Goal: Task Accomplishment & Management: Manage account settings

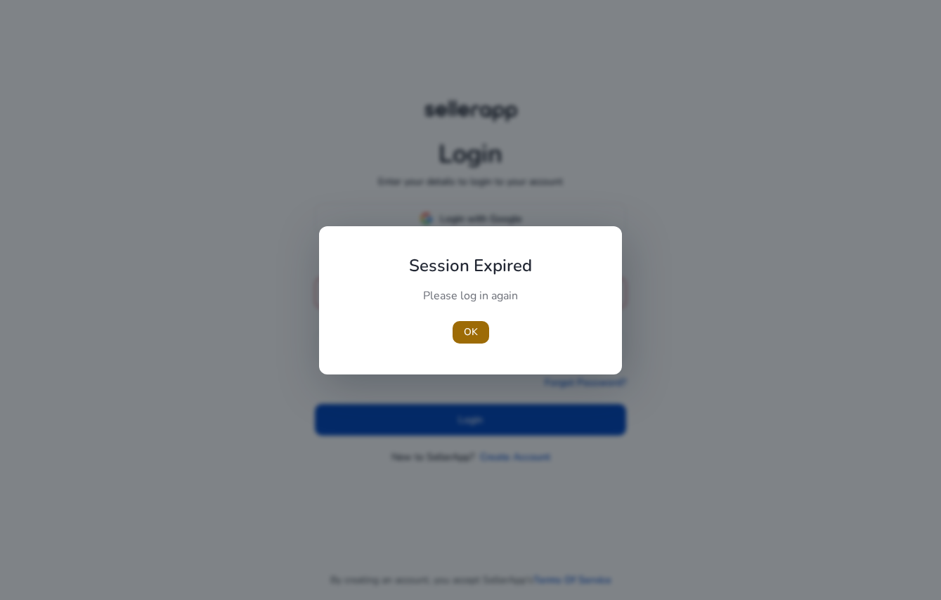
type input "**********"
click at [467, 334] on span "OK" at bounding box center [471, 332] width 14 height 15
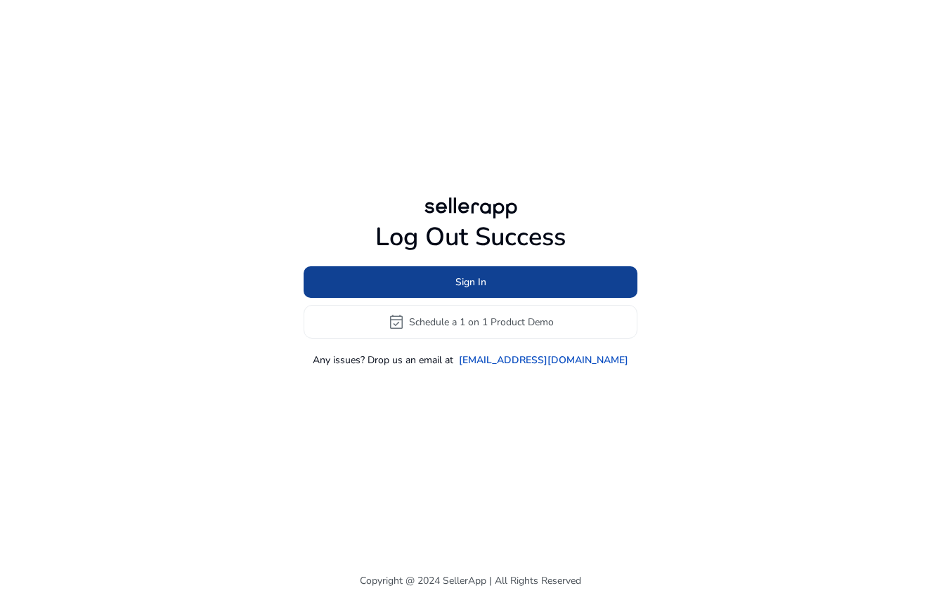
click at [488, 280] on span at bounding box center [471, 283] width 334 height 34
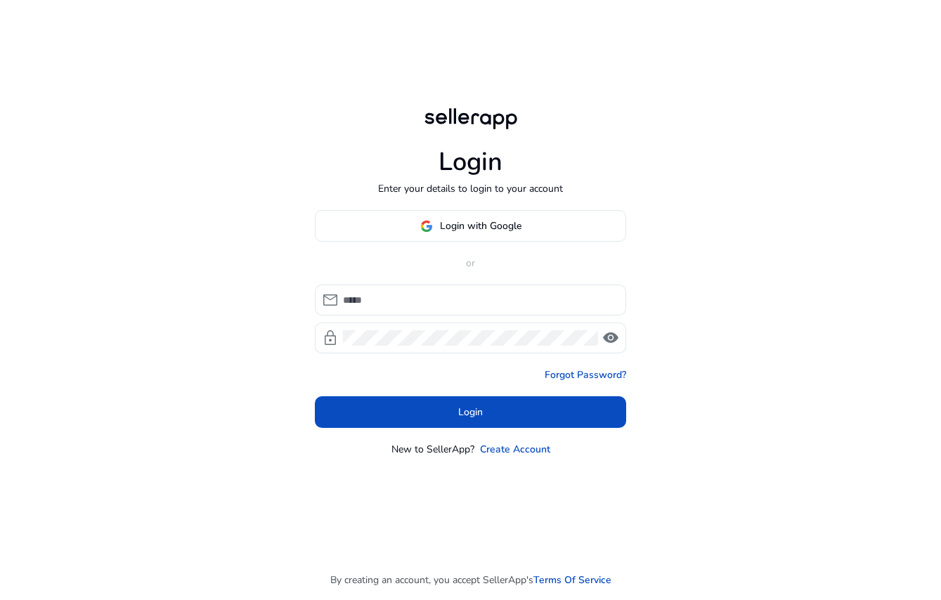
type input "**********"
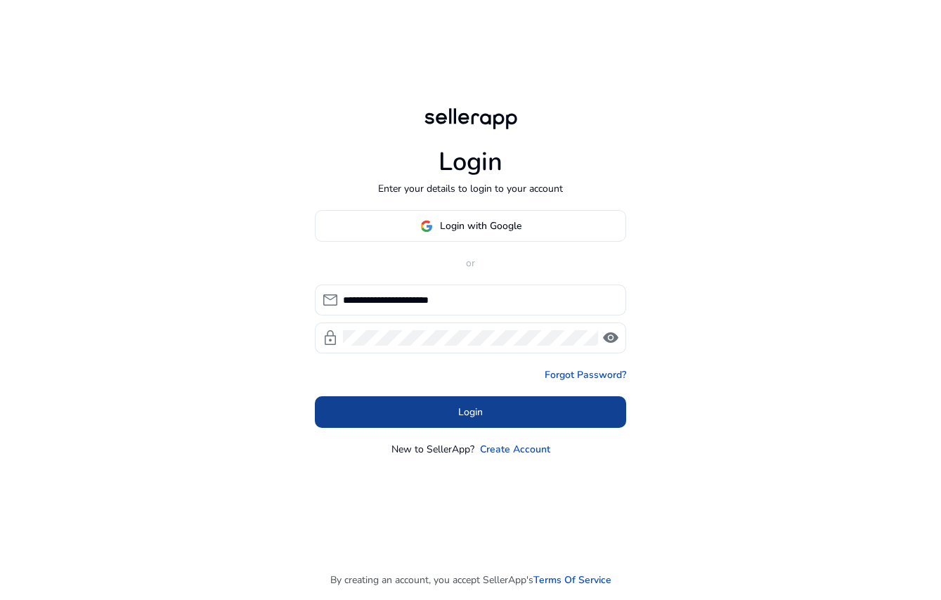
click at [492, 411] on span at bounding box center [470, 413] width 311 height 34
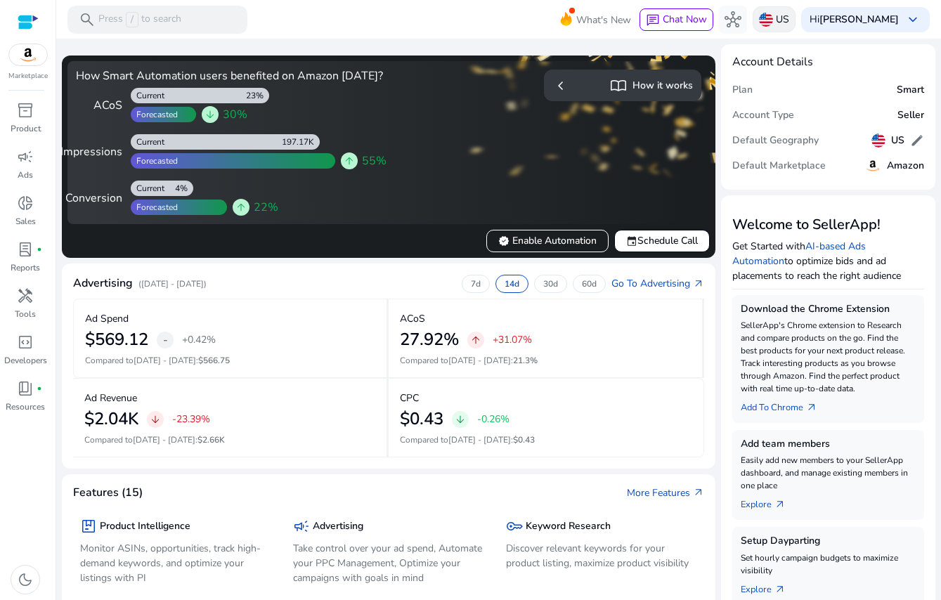
click at [781, 21] on p "US" at bounding box center [782, 19] width 13 height 25
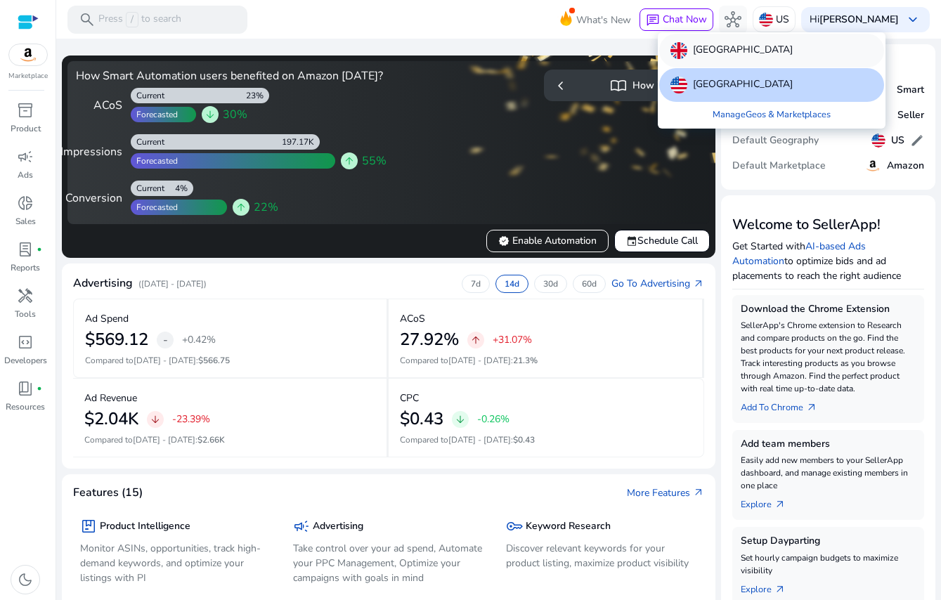
click at [750, 60] on div "[GEOGRAPHIC_DATA]" at bounding box center [771, 51] width 225 height 34
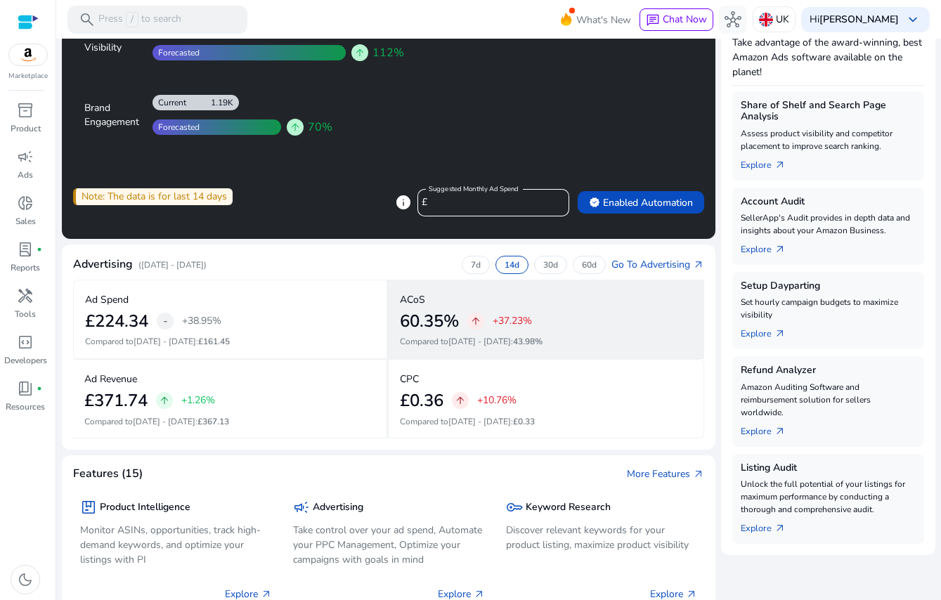
scroll to position [217, 0]
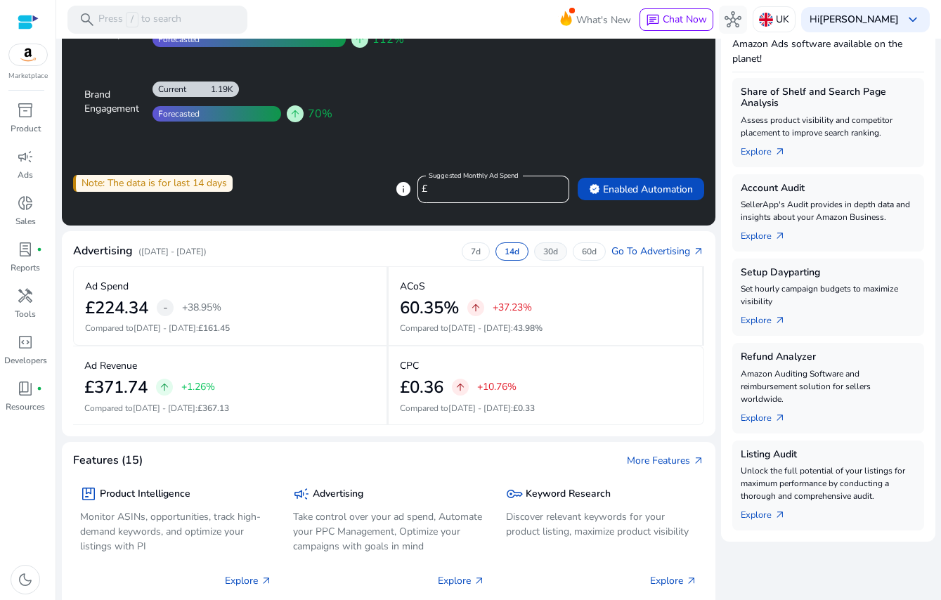
click at [534, 248] on div "30d" at bounding box center [550, 251] width 33 height 18
click at [509, 252] on p "14d" at bounding box center [512, 251] width 15 height 11
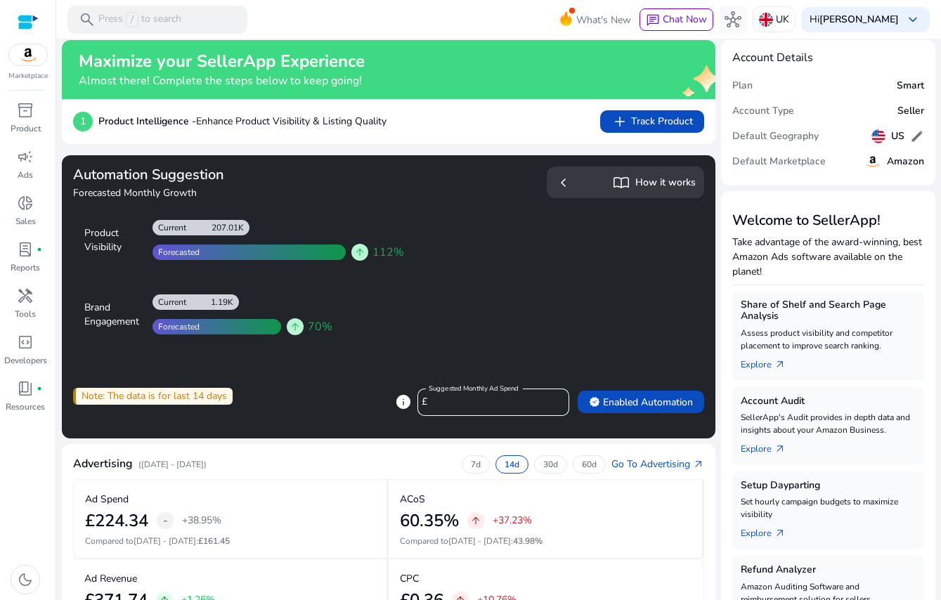
scroll to position [0, 0]
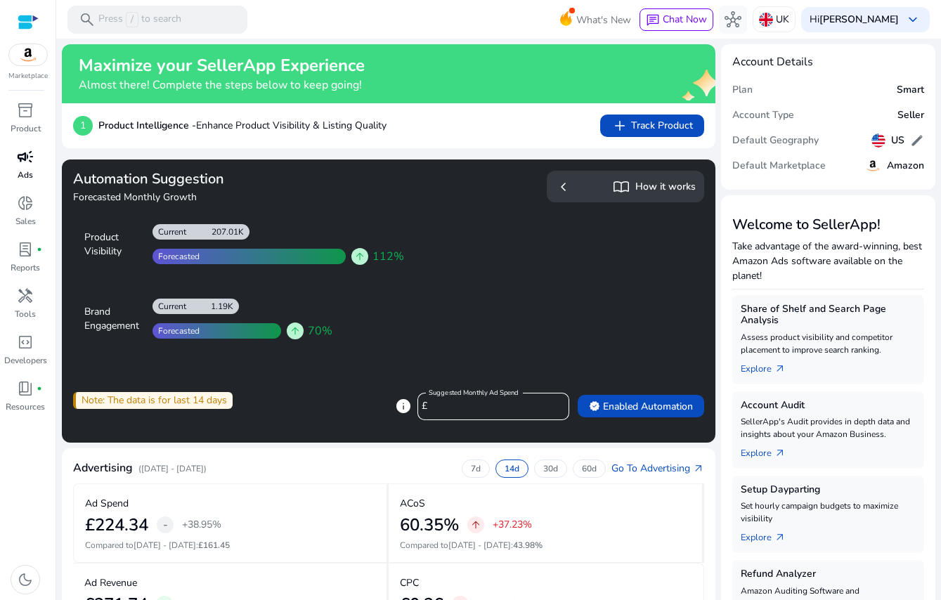
click at [22, 152] on span "campaign" at bounding box center [25, 156] width 17 height 17
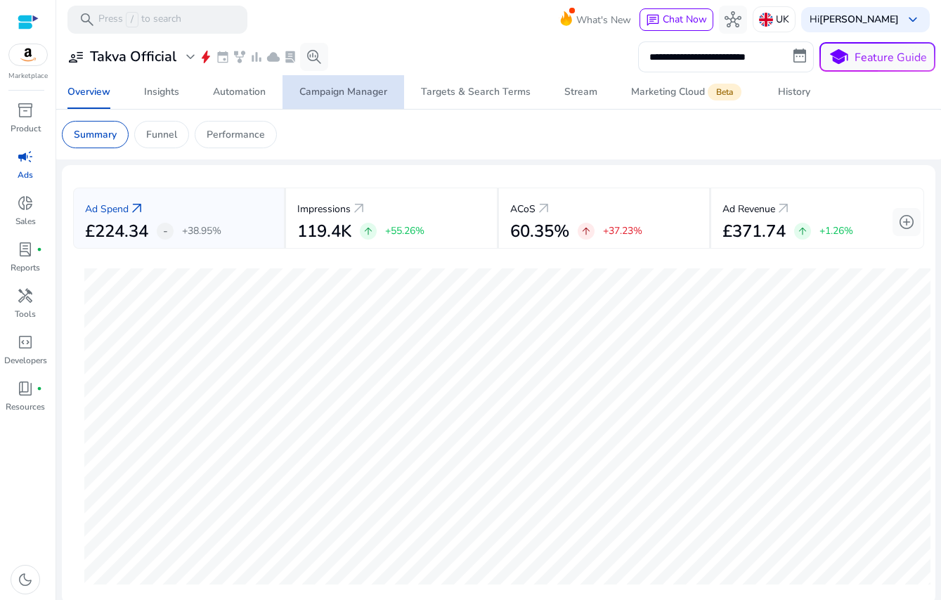
click at [306, 105] on span "Campaign Manager" at bounding box center [343, 92] width 88 height 34
